Goal: Navigation & Orientation: Find specific page/section

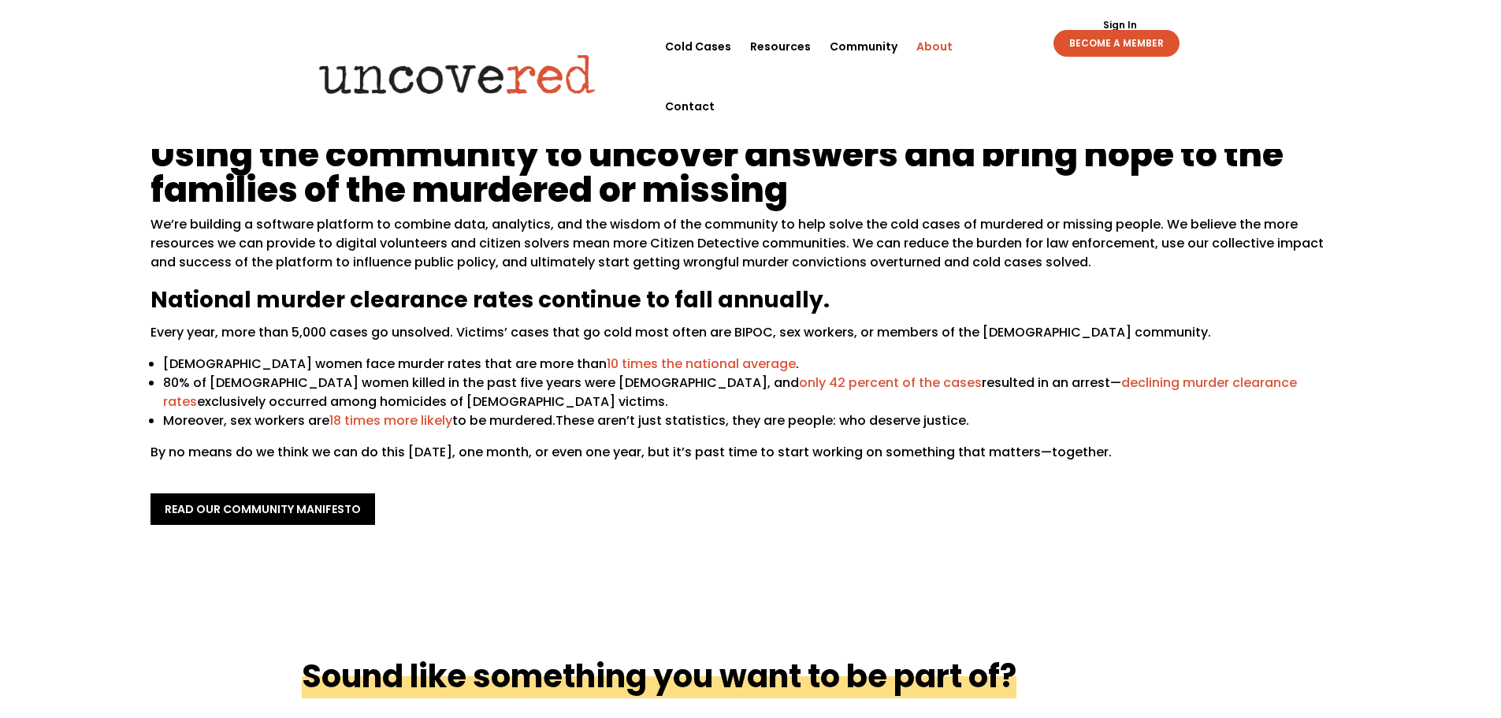
click at [517, 413] on span "Moreover, sex workers are 18 times more likely to be murdered." at bounding box center [359, 420] width 392 height 18
click at [608, 422] on span "These aren’t just statistics, they are people: who deserve justice." at bounding box center [763, 420] width 414 height 18
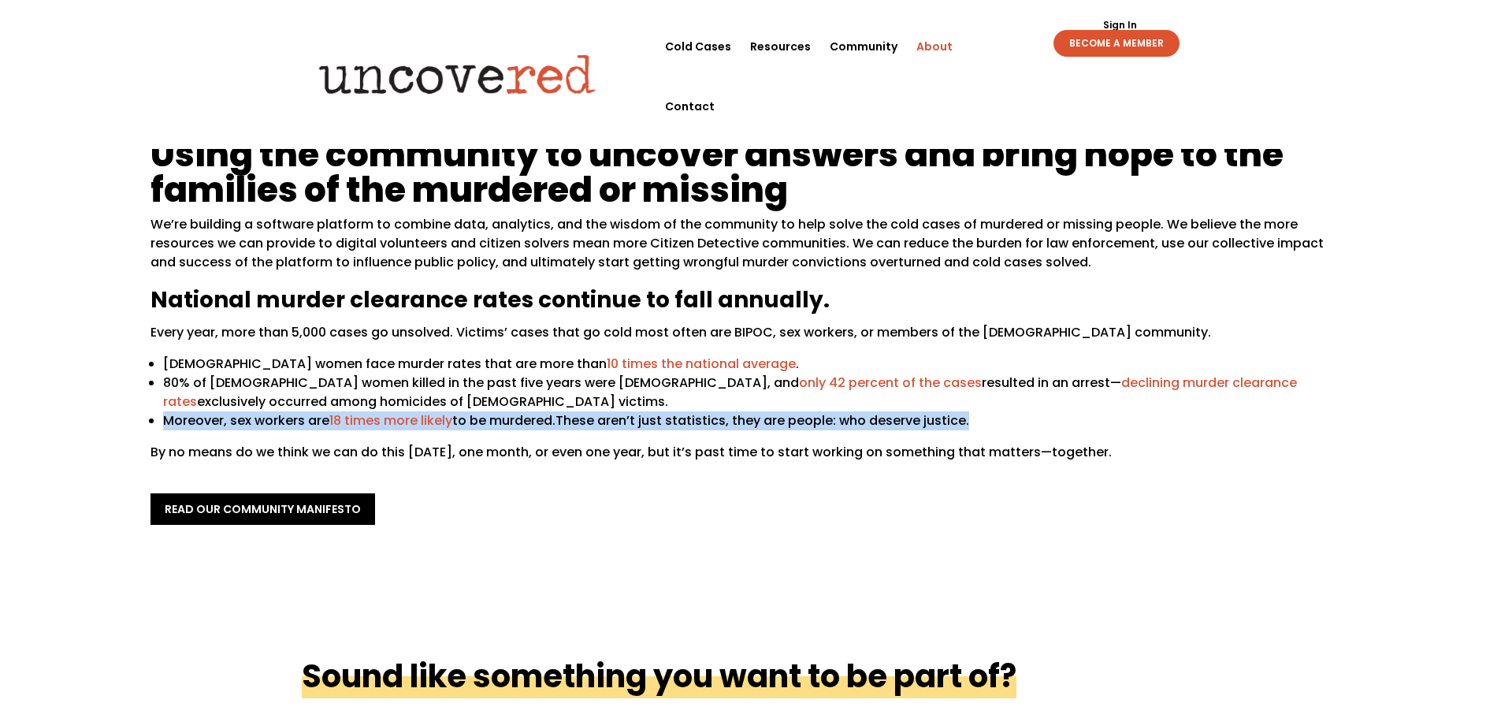
click at [608, 422] on span "These aren’t just statistics, they are people: who deserve justice." at bounding box center [763, 420] width 414 height 18
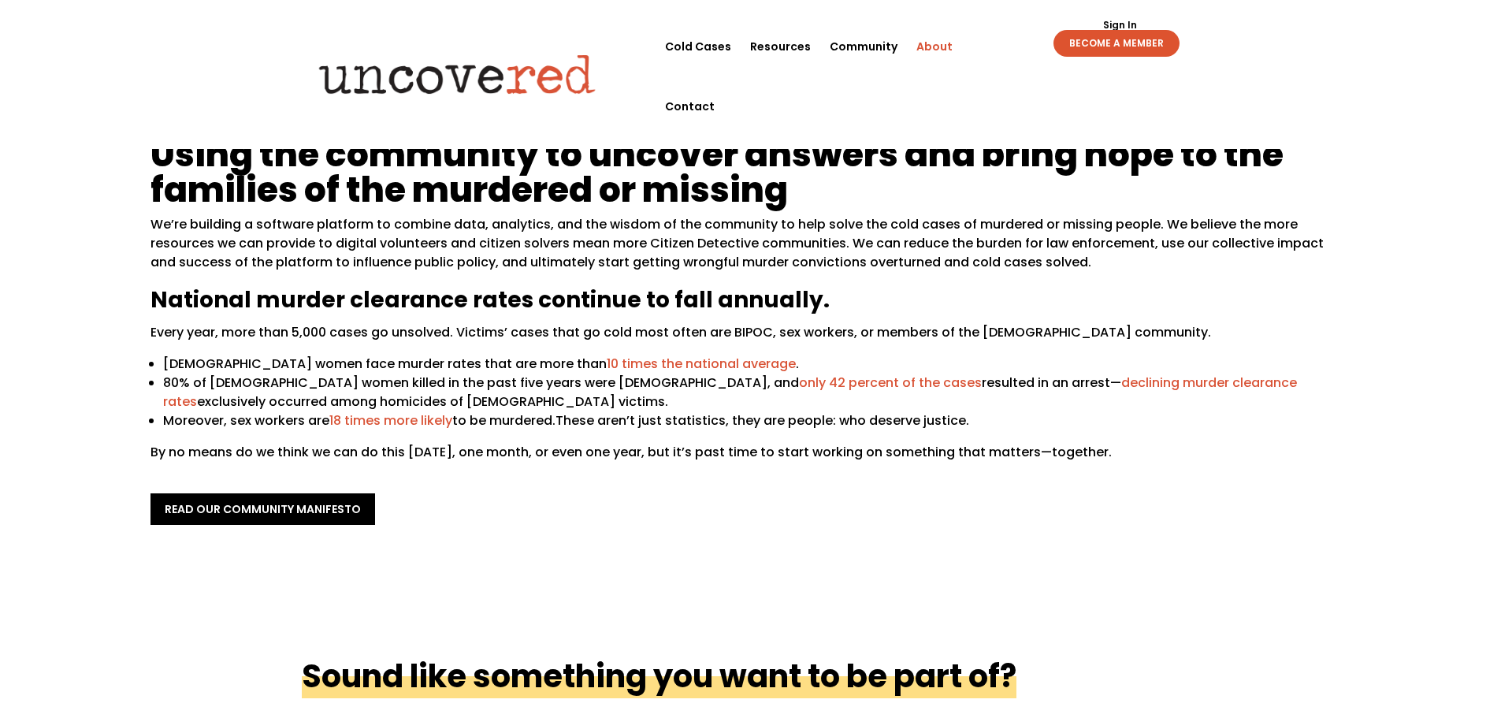
click at [753, 460] on span "By no means do we think we can do this [DATE], one month, or even one year, but…" at bounding box center [631, 452] width 961 height 18
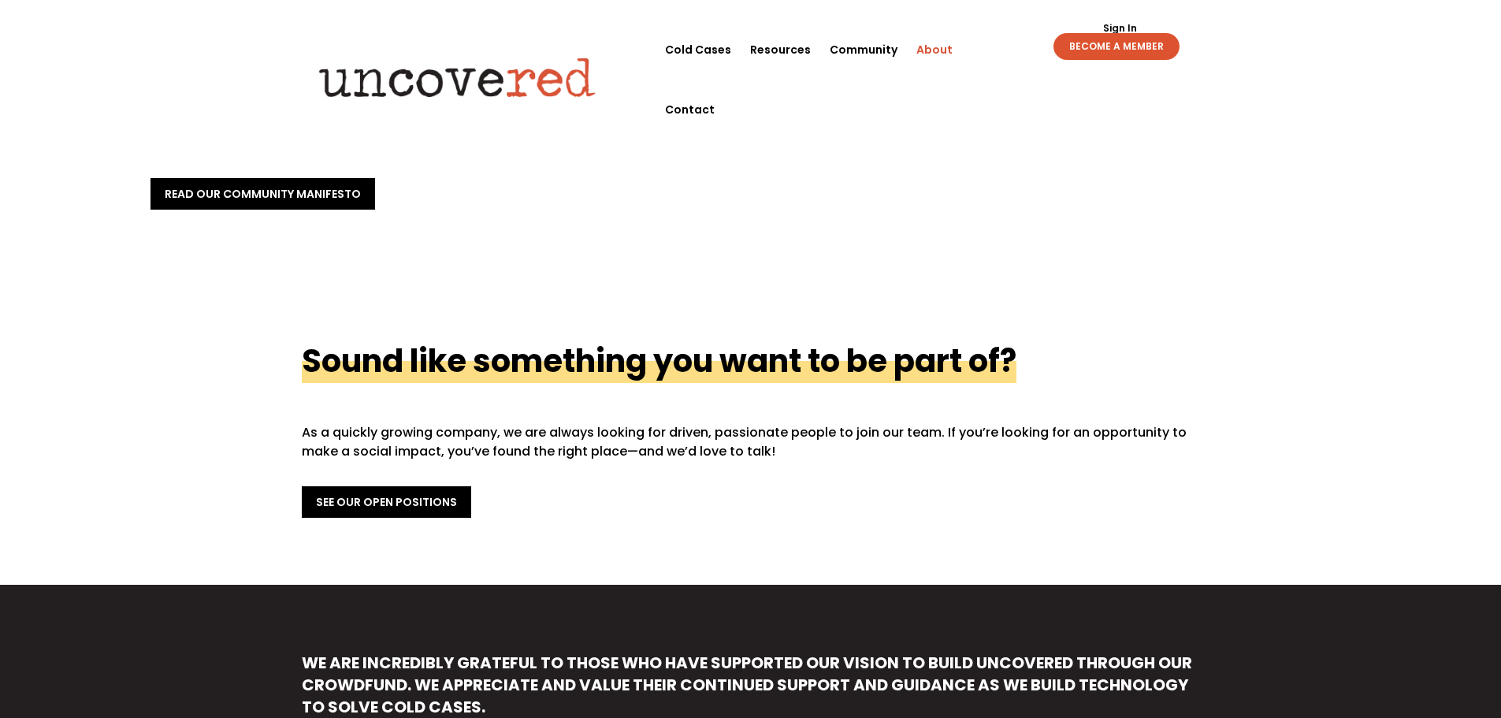
scroll to position [158, 0]
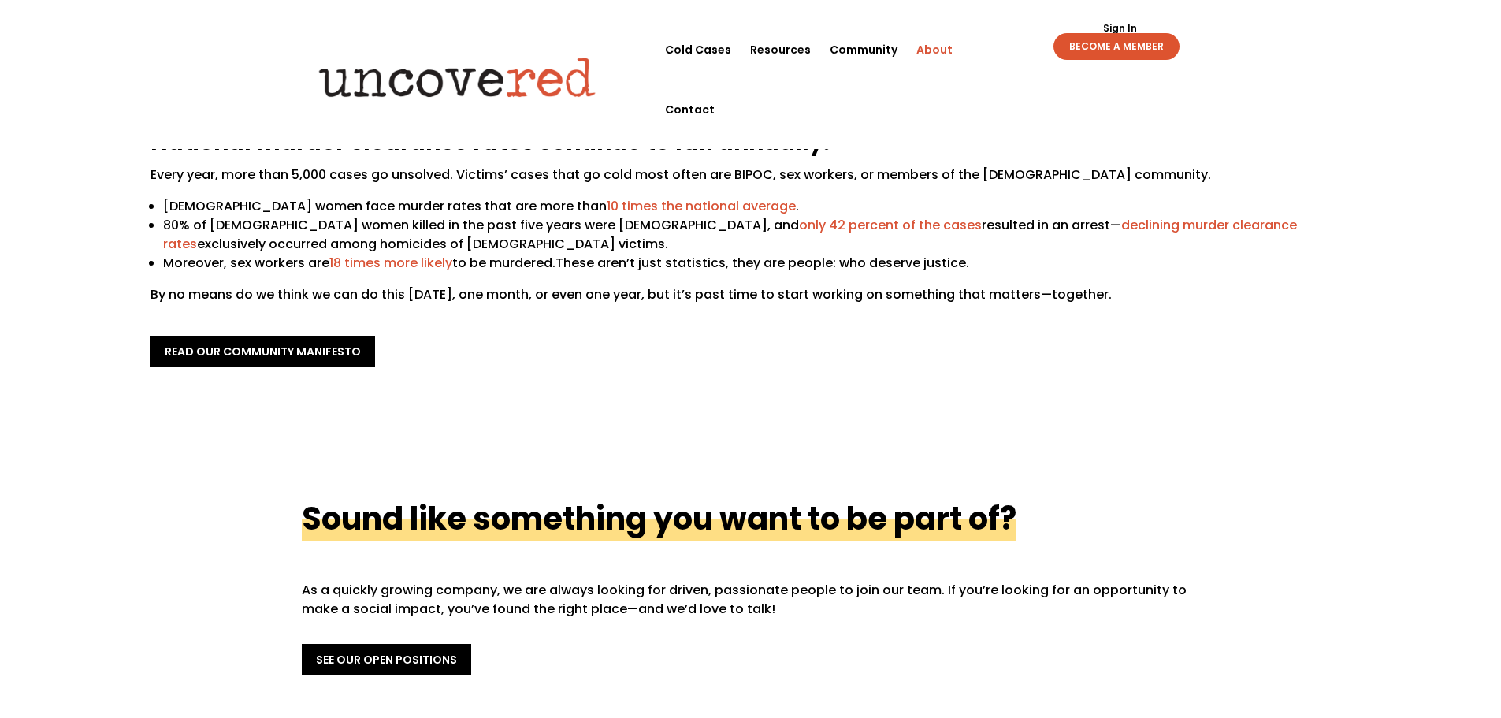
click at [1302, 415] on div "Using the community to uncover answers and bring hope to the families of the mu…" at bounding box center [750, 173] width 1501 height 523
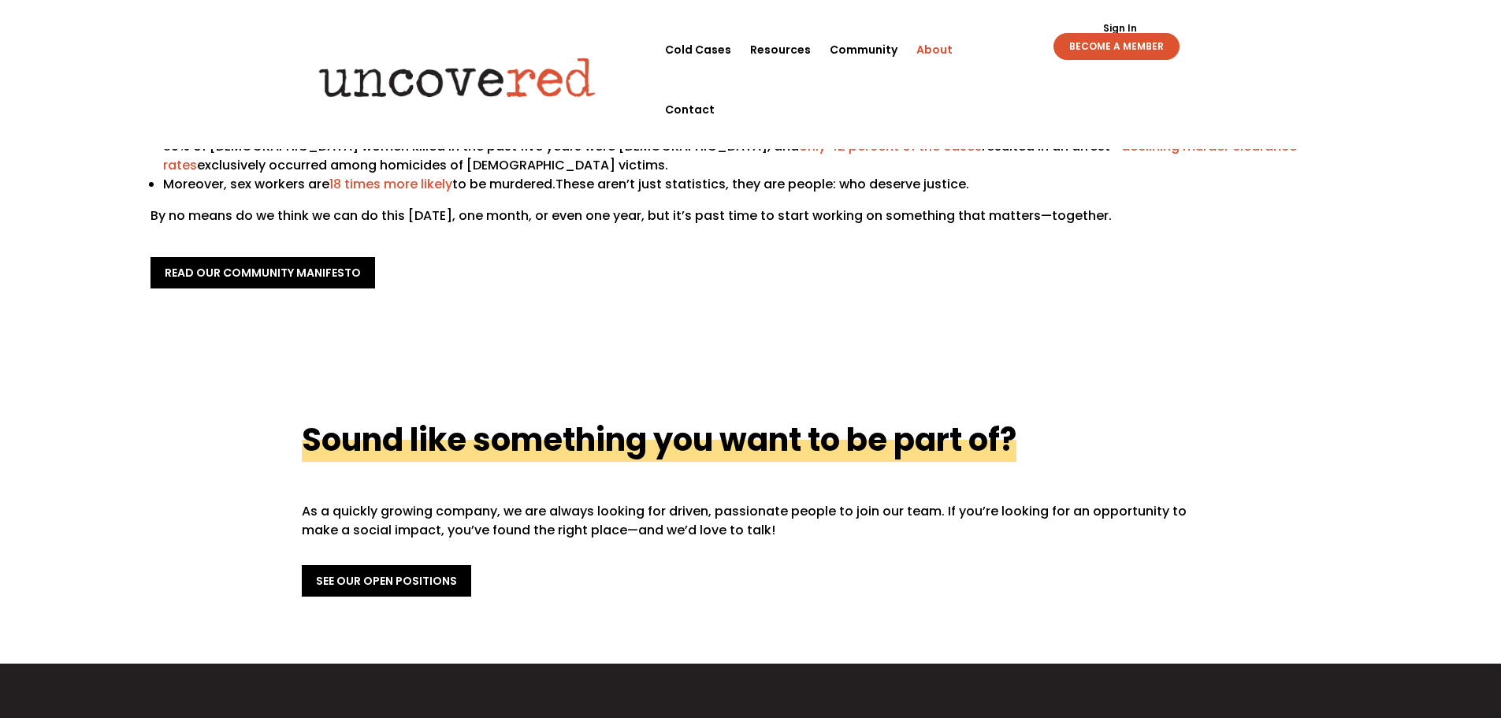
scroll to position [473, 0]
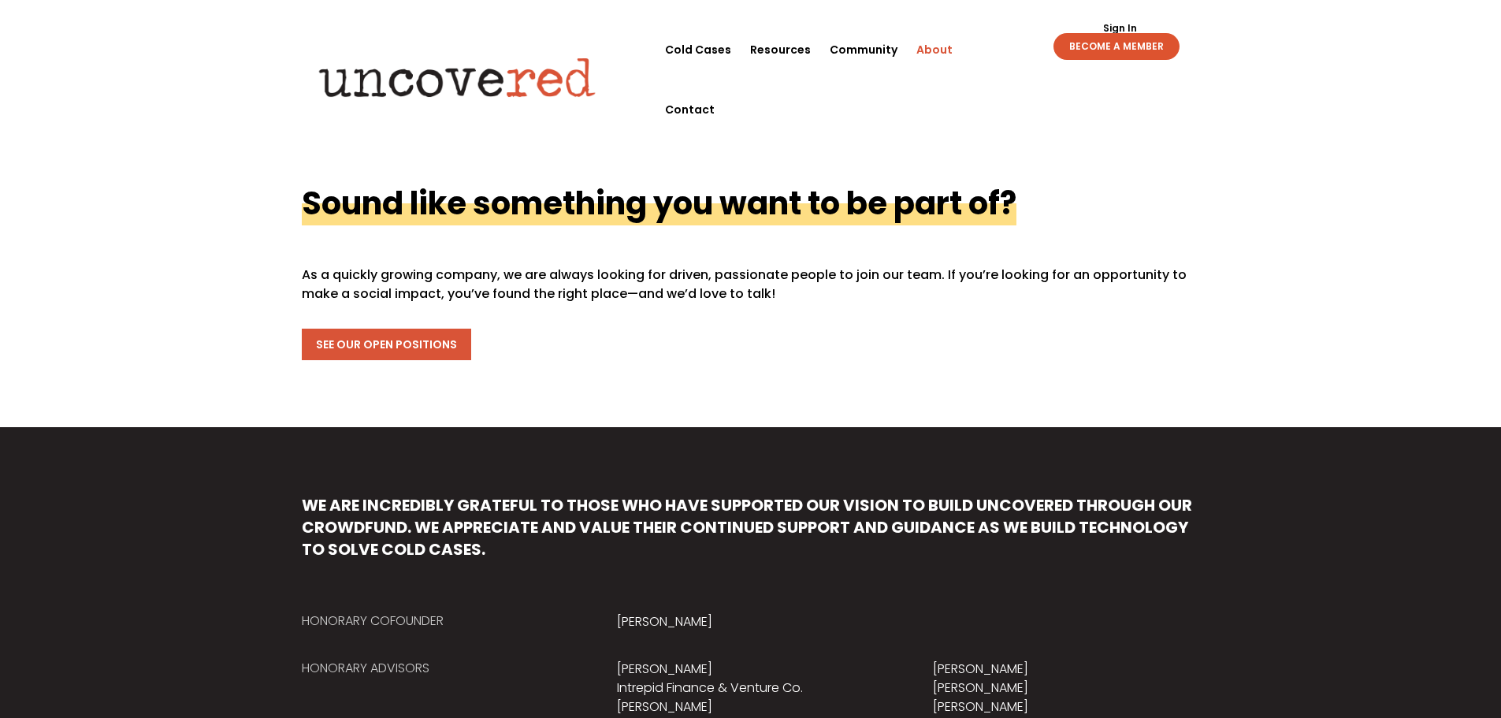
click at [430, 354] on link "See Our Open Positions" at bounding box center [386, 345] width 169 height 32
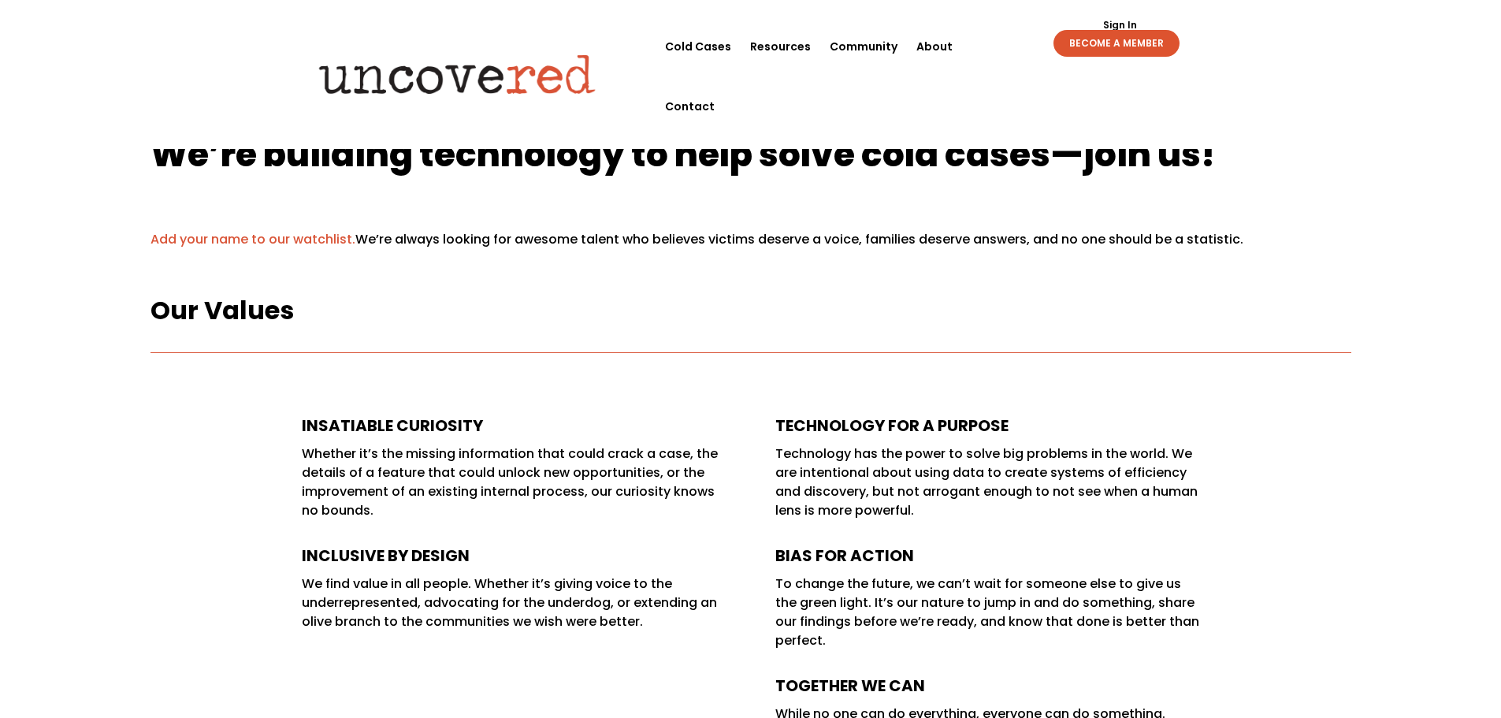
click at [231, 240] on link "Add your name to our watchlist." at bounding box center [253, 239] width 205 height 18
